Goal: Task Accomplishment & Management: Manage account settings

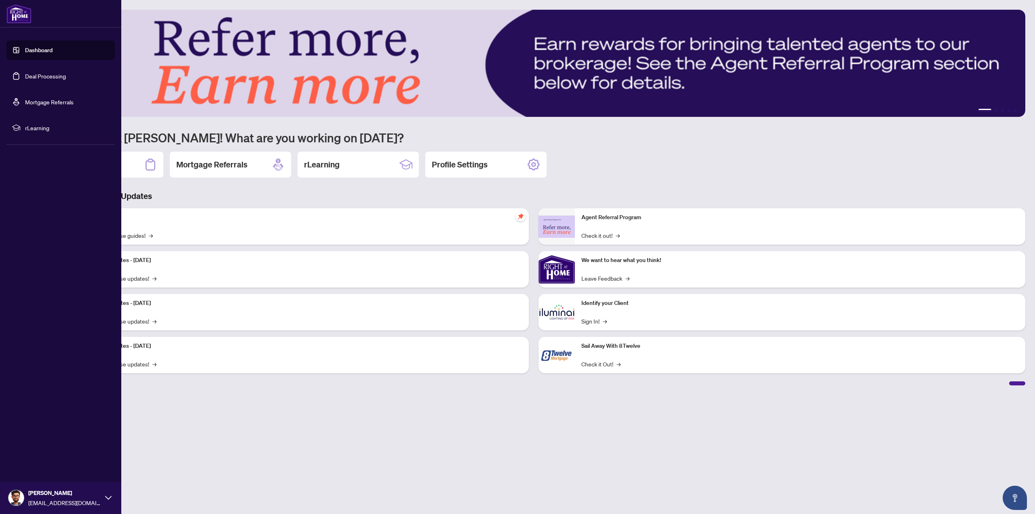
click at [50, 80] on link "Deal Processing" at bounding box center [45, 75] width 41 height 7
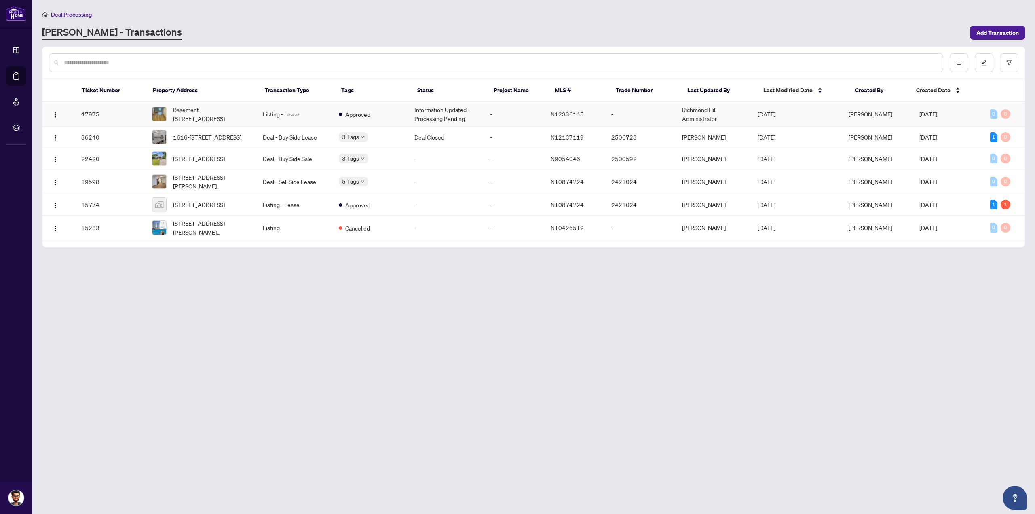
click at [266, 113] on td "Listing - Lease" at bounding box center [294, 114] width 76 height 25
